Goal: Information Seeking & Learning: Find specific fact

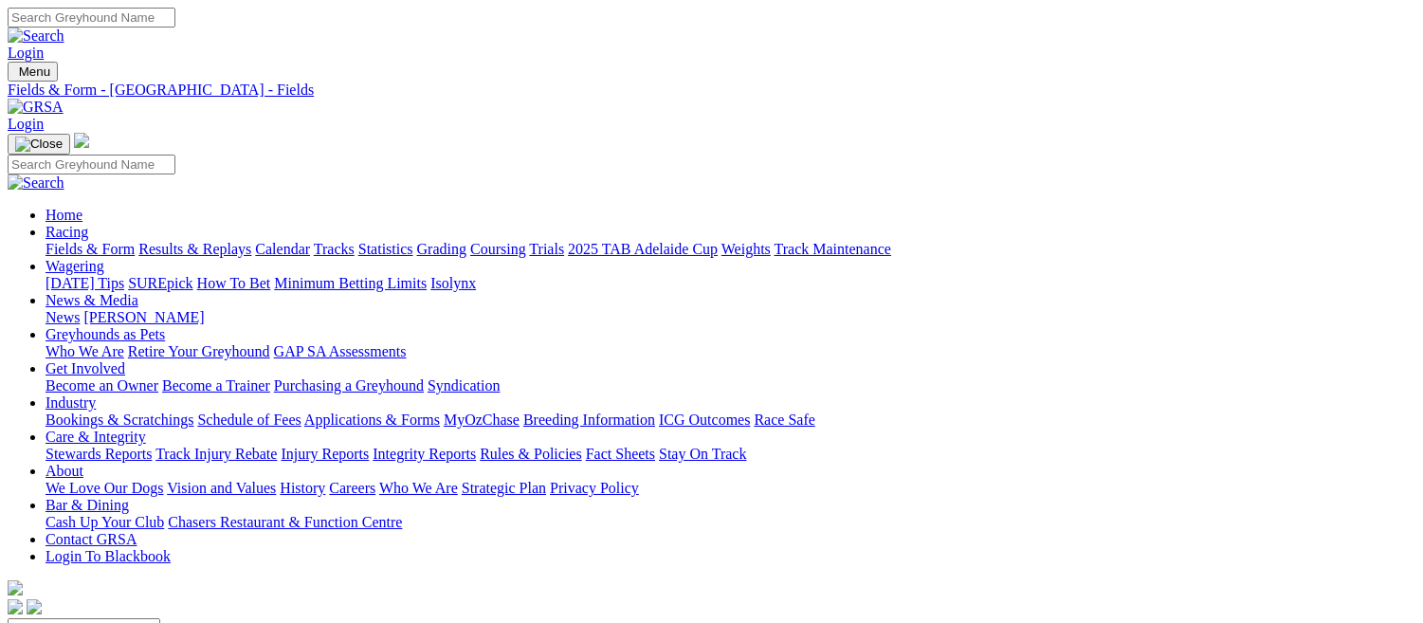
click at [45, 241] on link "Fields & Form" at bounding box center [89, 249] width 89 height 16
click at [81, 241] on link "Fields & Form" at bounding box center [89, 249] width 89 height 16
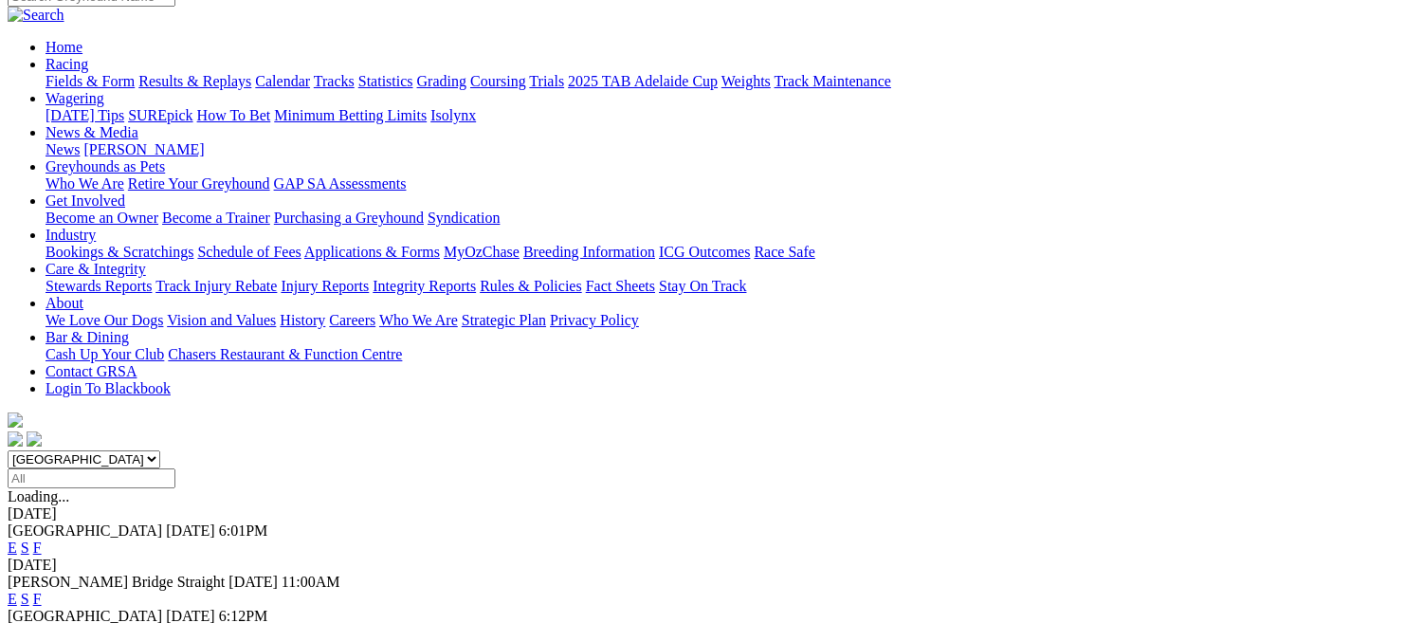
scroll to position [210, 0]
